Goal: Transaction & Acquisition: Purchase product/service

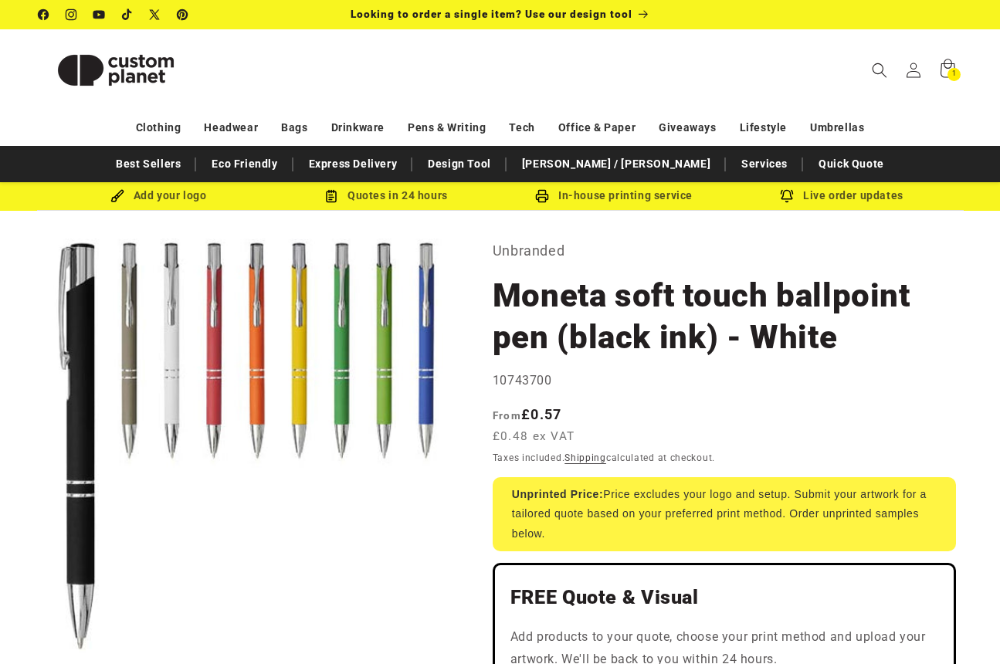
select select "***"
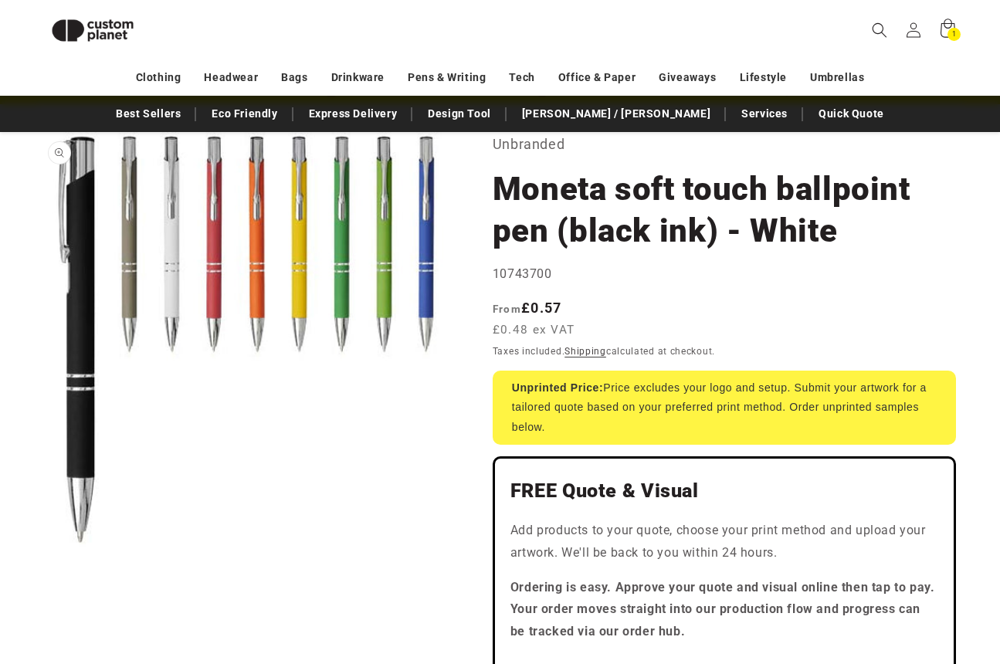
scroll to position [66, 0]
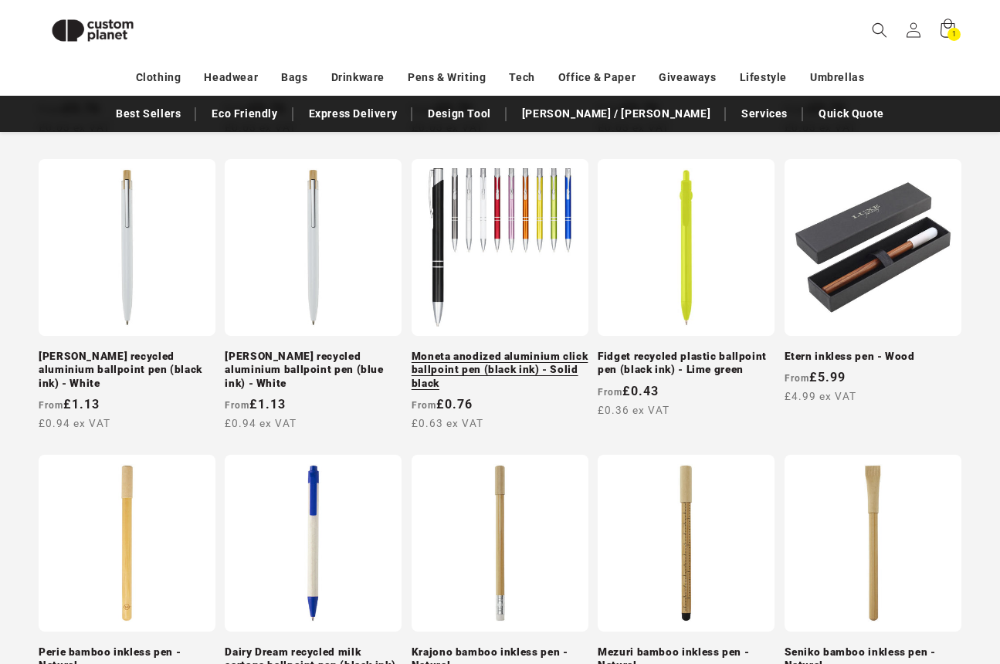
scroll to position [853, 0]
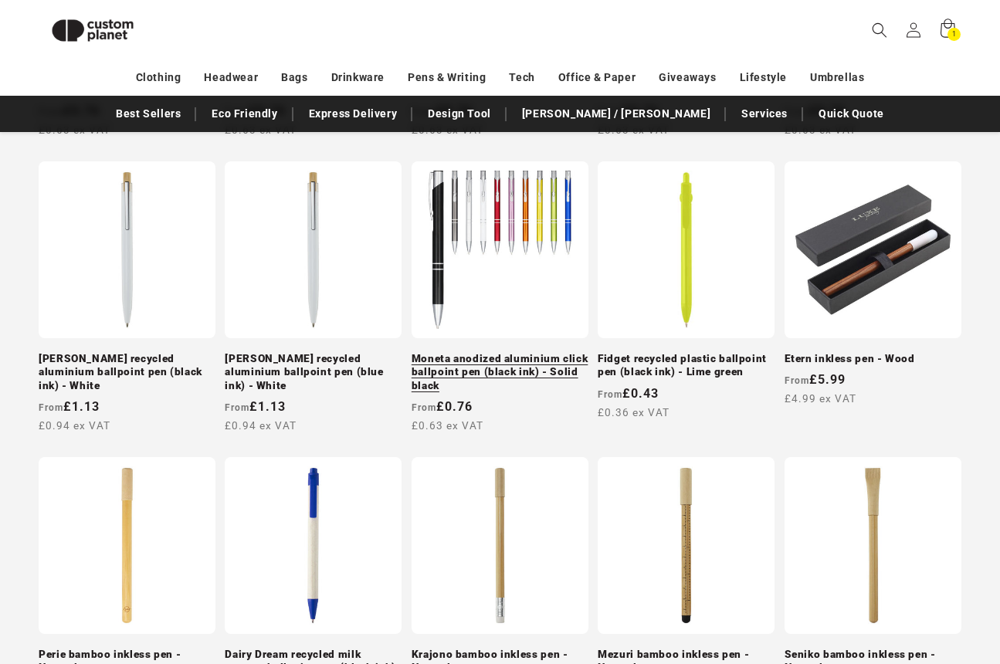
click at [501, 363] on link "Moneta anodized aluminium click ballpoint pen (black ink) - Solid black" at bounding box center [500, 372] width 177 height 41
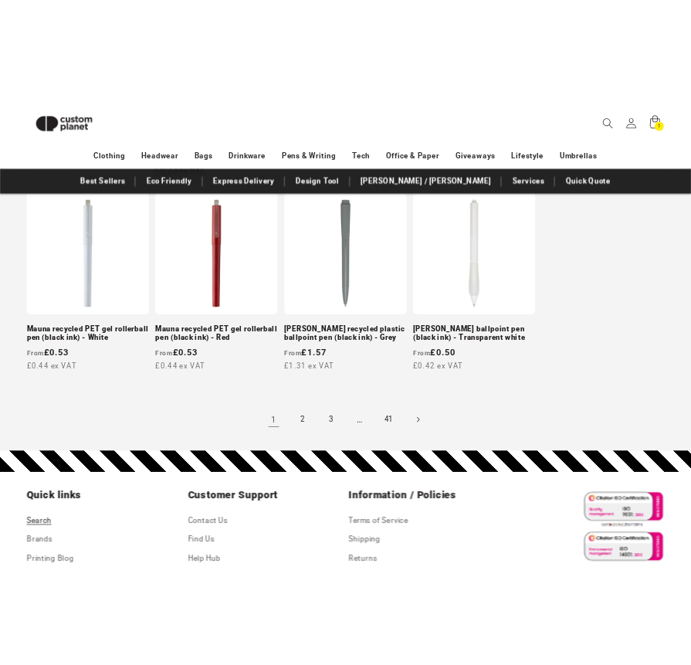
scroll to position [1477, 0]
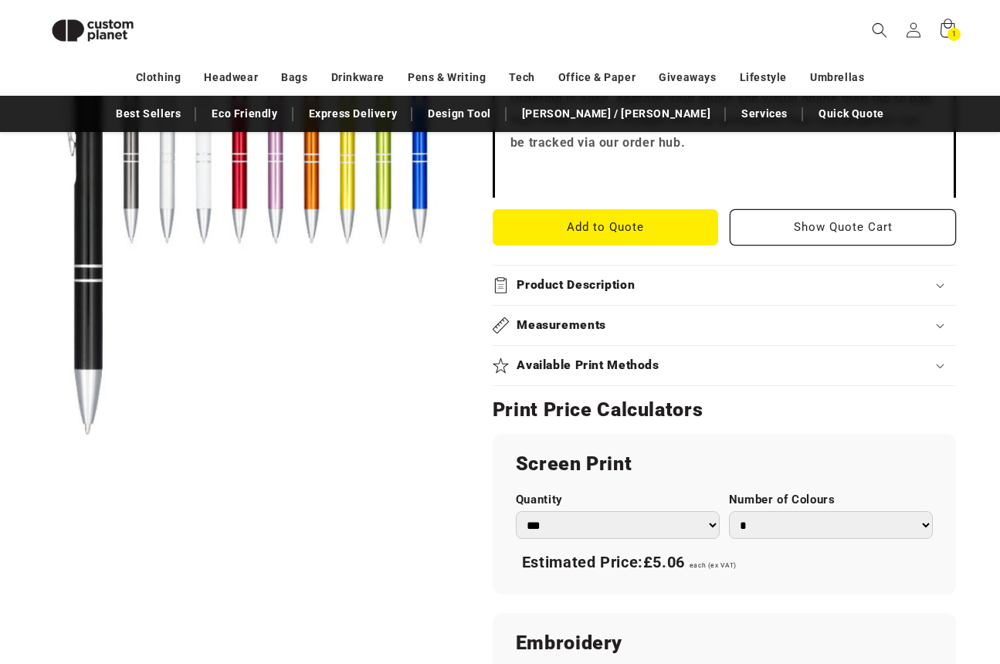
scroll to position [632, 0]
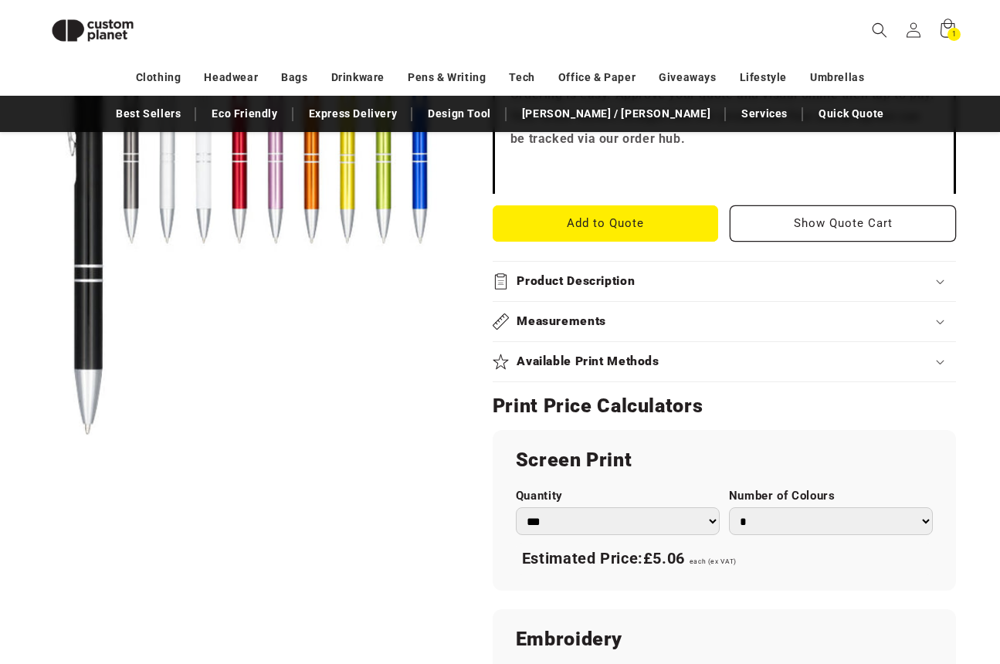
click at [648, 349] on summary "Available Print Methods" at bounding box center [725, 361] width 464 height 39
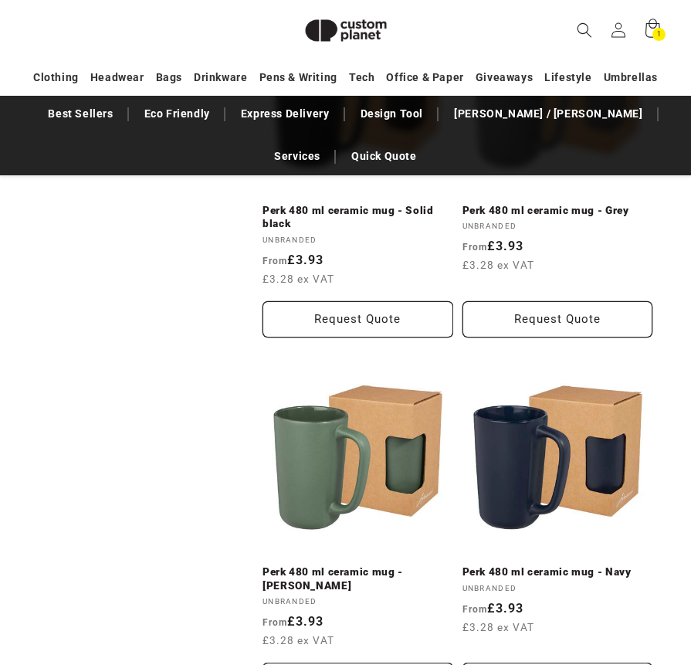
scroll to position [1847, 0]
